Goal: Check status: Check status

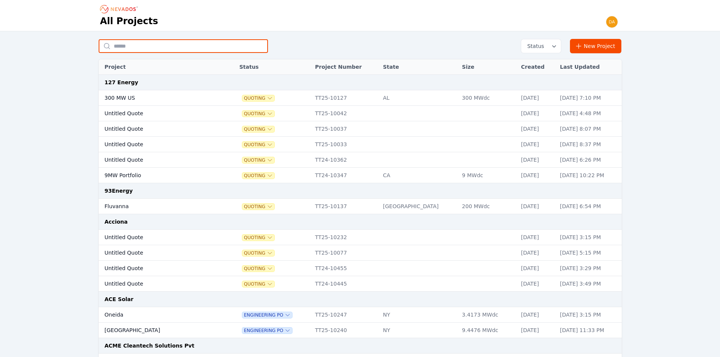
click at [223, 50] on input "text" at bounding box center [183, 46] width 169 height 14
type input "********"
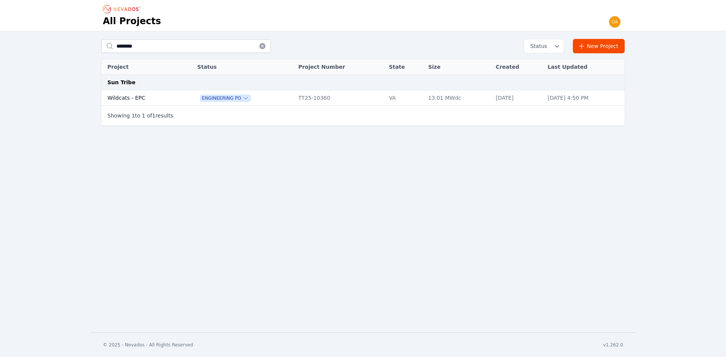
click at [167, 93] on td "Wildcats - EPC" at bounding box center [141, 97] width 80 height 15
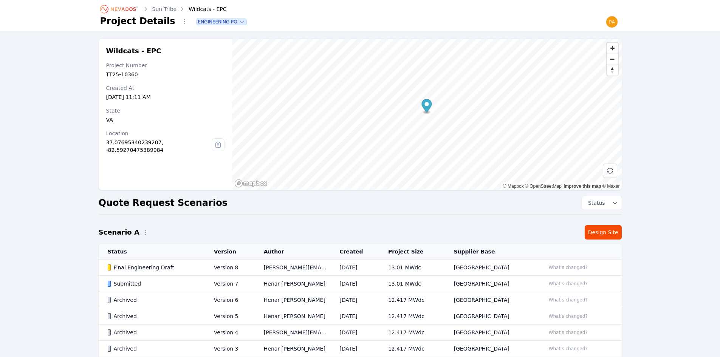
click at [161, 286] on div "Submitted" at bounding box center [154, 284] width 93 height 8
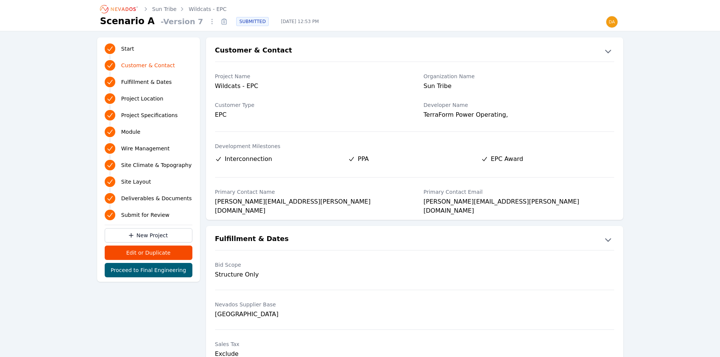
click at [138, 115] on span "Project Specifications" at bounding box center [149, 115] width 57 height 8
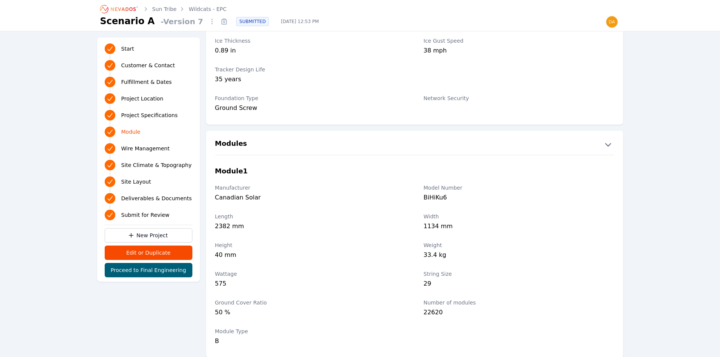
scroll to position [740, 0]
